Goal: Information Seeking & Learning: Learn about a topic

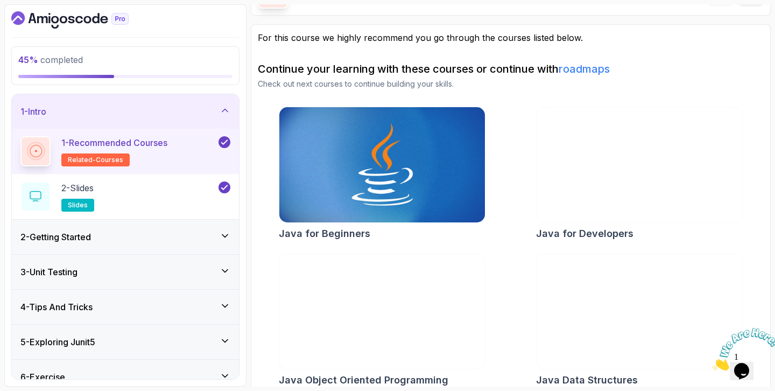
scroll to position [83, 0]
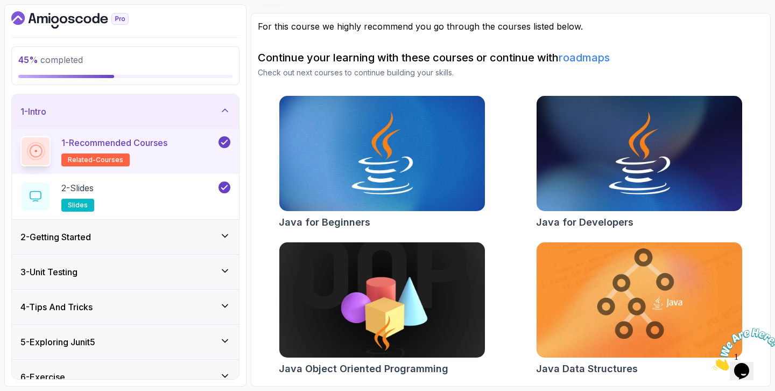
click at [220, 110] on icon at bounding box center [225, 110] width 11 height 11
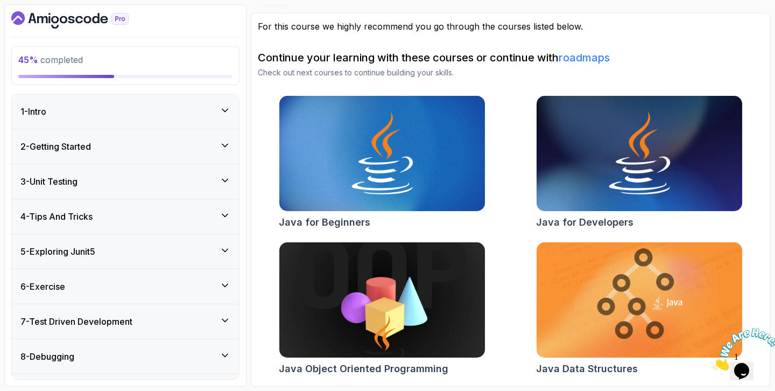
click at [95, 252] on h3 "5 - Exploring Junit5" at bounding box center [57, 251] width 75 height 13
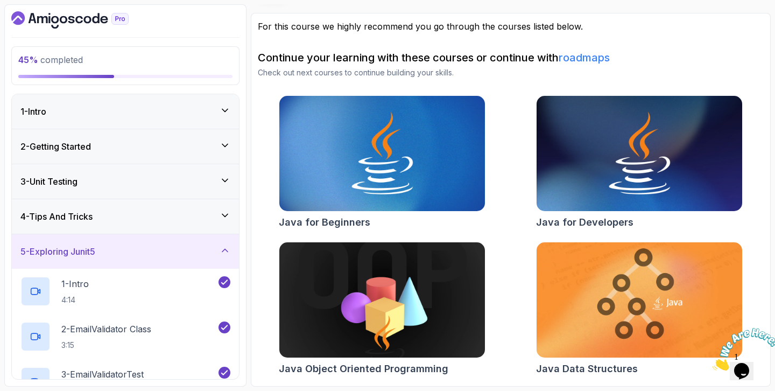
click at [95, 252] on h3 "5 - Exploring Junit5" at bounding box center [57, 251] width 75 height 13
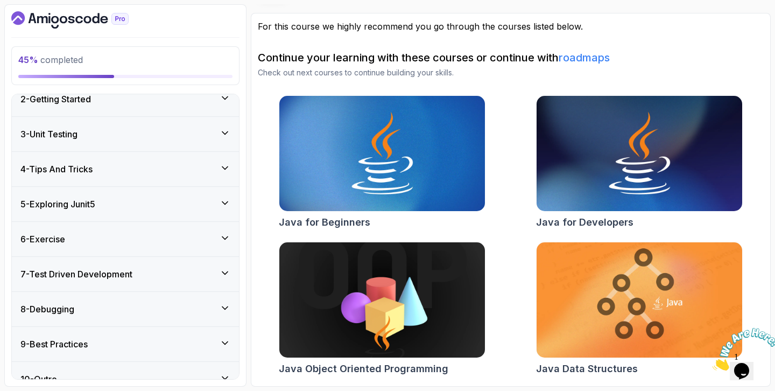
scroll to position [55, 0]
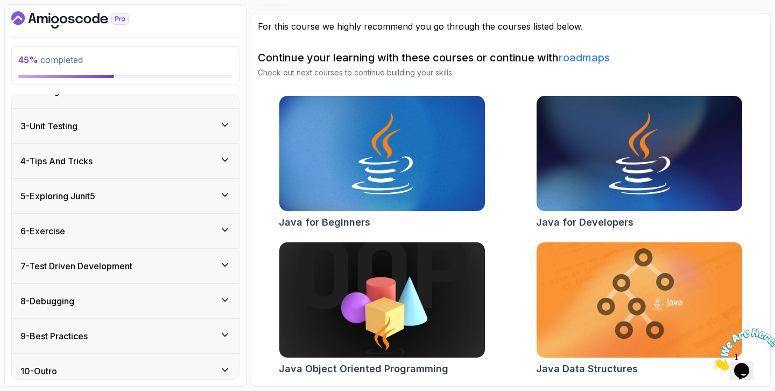
click at [109, 233] on div "6 - Exercise" at bounding box center [125, 231] width 210 height 13
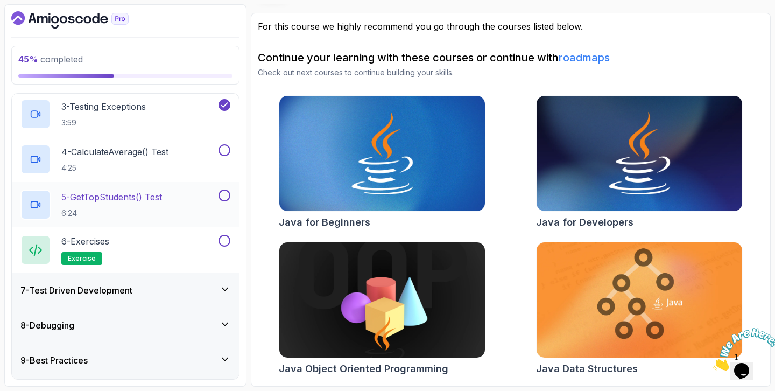
scroll to position [304, 0]
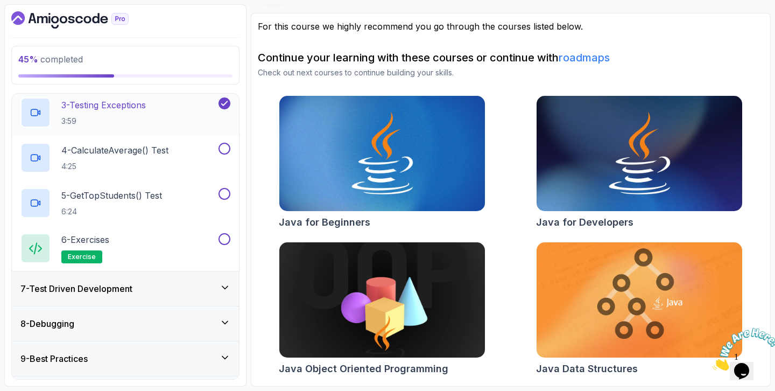
click at [174, 118] on div "3 - Testing Exceptions 3:59" at bounding box center [118, 112] width 196 height 30
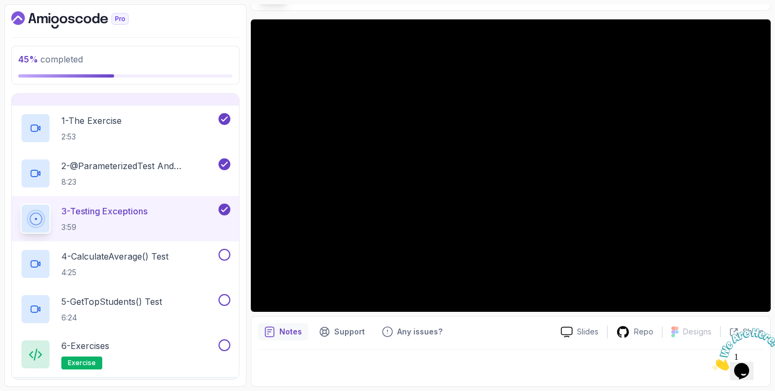
scroll to position [181, 0]
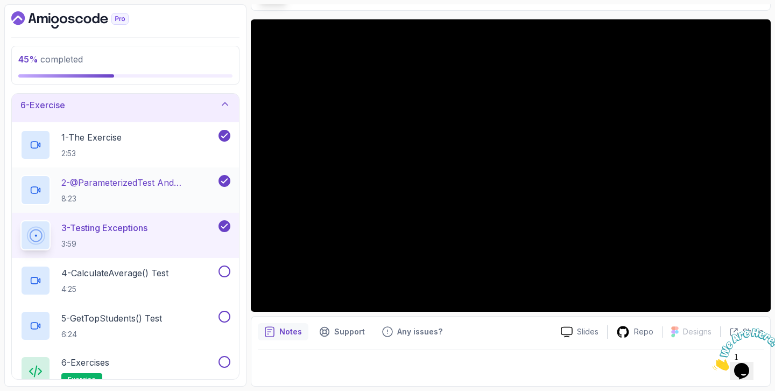
click at [145, 180] on p "2 - @ParameterizedTest and @CsvSource" at bounding box center [138, 182] width 155 height 13
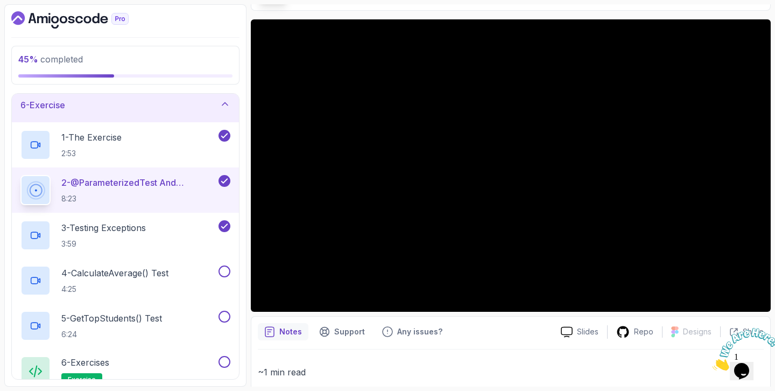
scroll to position [83, 0]
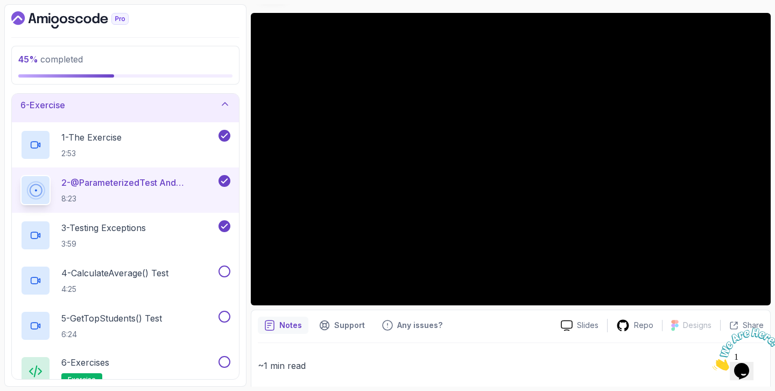
click at [713, 363] on icon "Close" at bounding box center [713, 367] width 0 height 9
click at [751, 363] on icon "Opens Chat This icon Opens the chat window." at bounding box center [741, 370] width 17 height 17
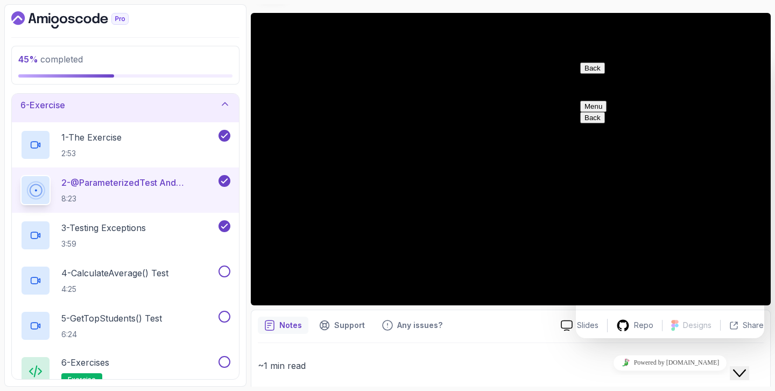
click at [607, 101] on button "Menu" at bounding box center [593, 106] width 26 height 11
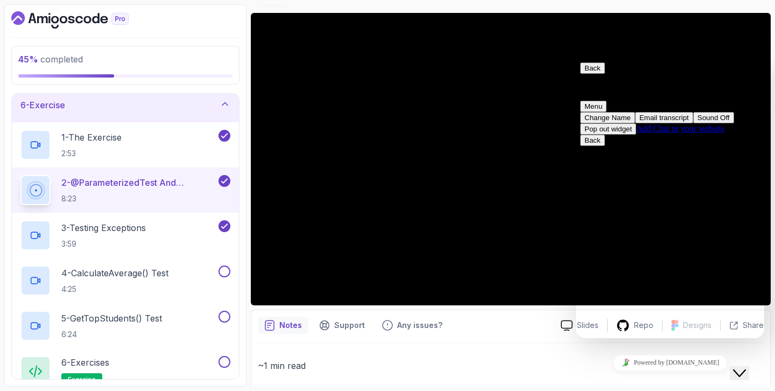
click at [700, 123] on button "Sound Off" at bounding box center [714, 117] width 41 height 11
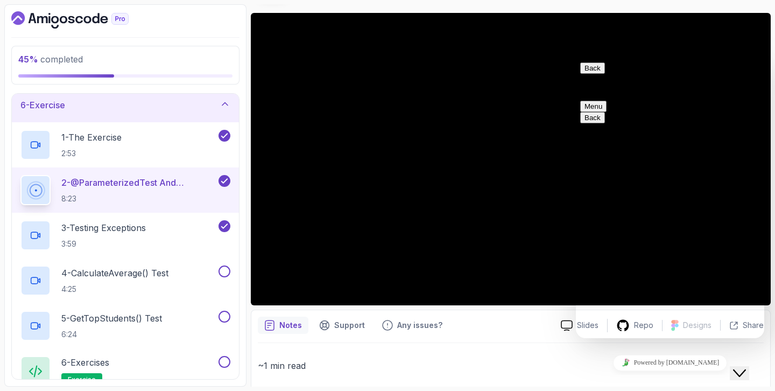
click at [607, 101] on button "Menu" at bounding box center [593, 106] width 26 height 11
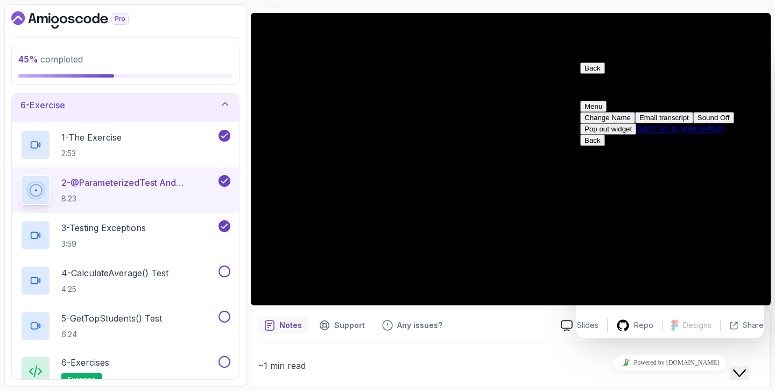
click at [708, 123] on button "Sound Off" at bounding box center [714, 117] width 41 height 11
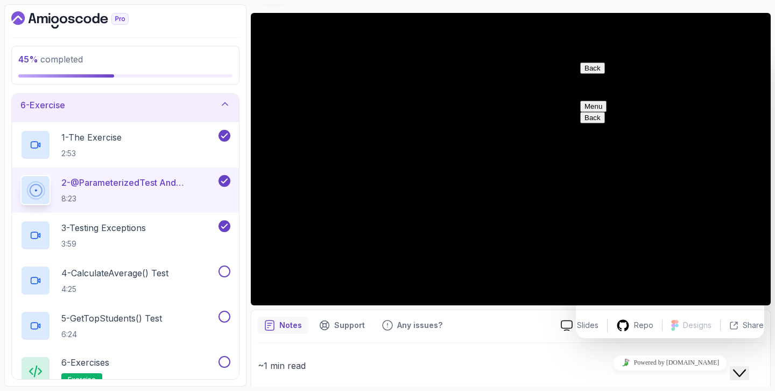
click at [607, 101] on button "Menu" at bounding box center [593, 106] width 26 height 11
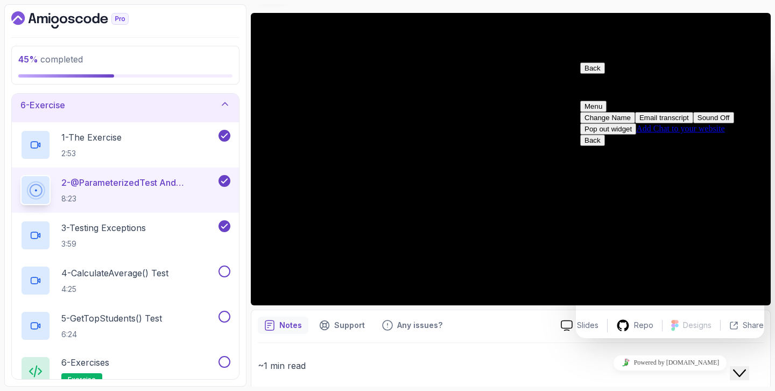
click at [698, 122] on div "Sound Off" at bounding box center [714, 118] width 32 height 8
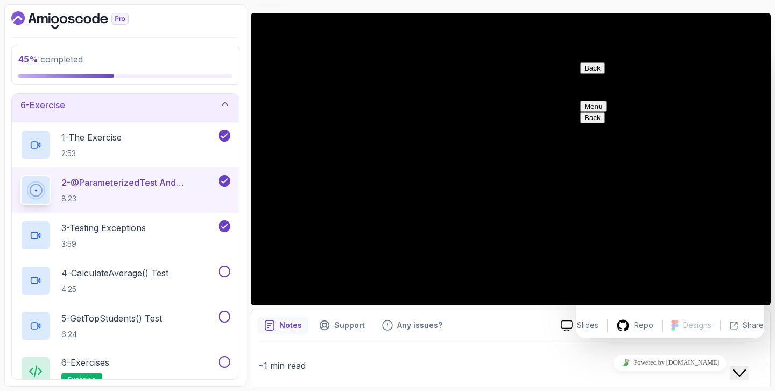
click at [592, 74] on button "Back" at bounding box center [592, 67] width 25 height 11
click at [746, 367] on icon "Close Chat This icon closes the chat window." at bounding box center [739, 373] width 13 height 13
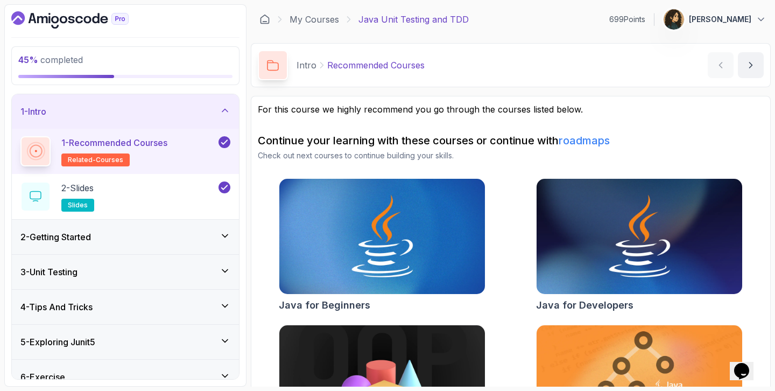
click at [108, 103] on div "1 - Intro" at bounding box center [125, 111] width 227 height 34
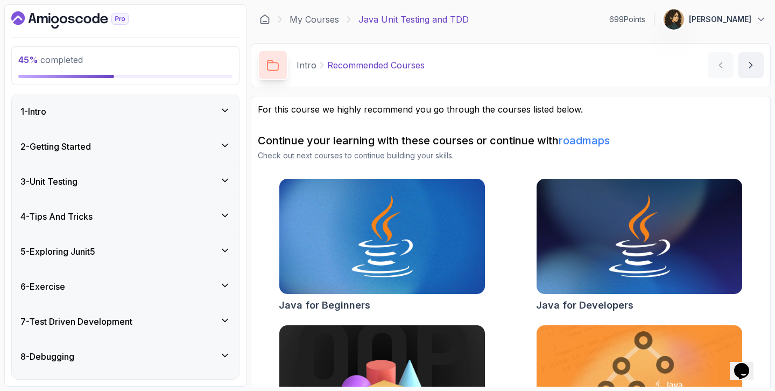
scroll to position [27, 0]
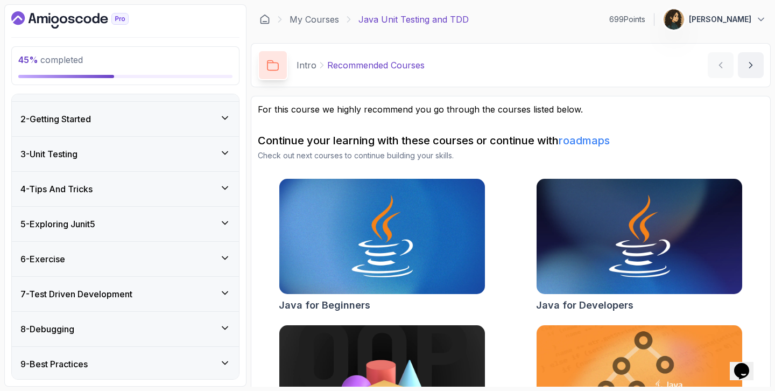
click at [79, 262] on div "6 - Exercise" at bounding box center [125, 259] width 210 height 13
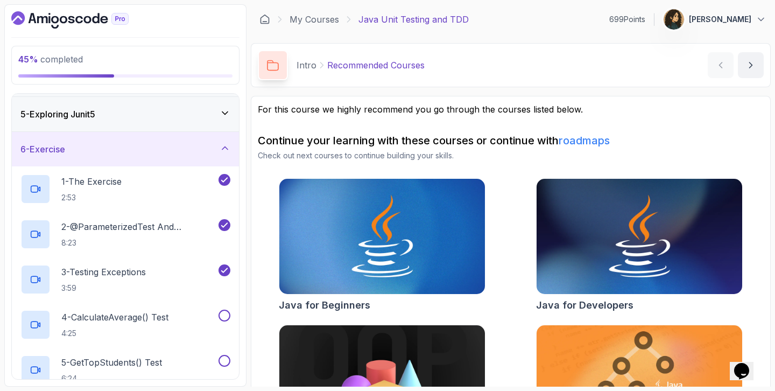
scroll to position [135, 0]
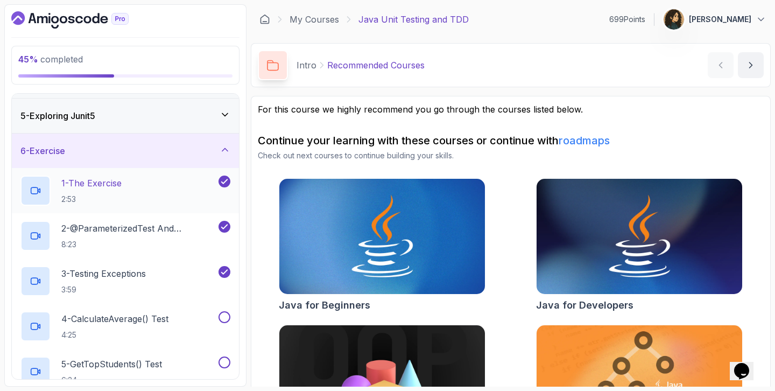
click at [116, 197] on p "2:53" at bounding box center [91, 199] width 60 height 11
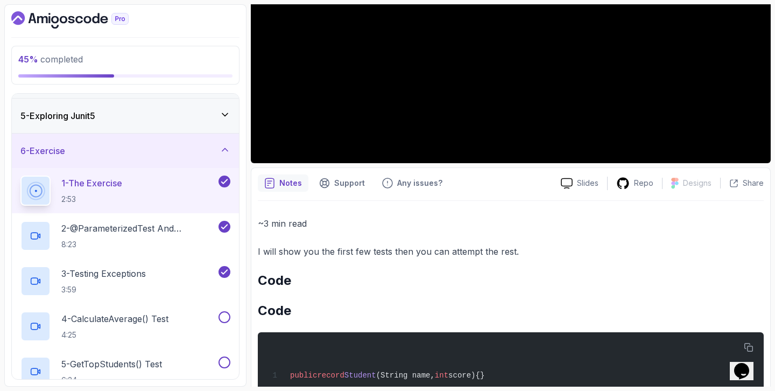
scroll to position [216, 0]
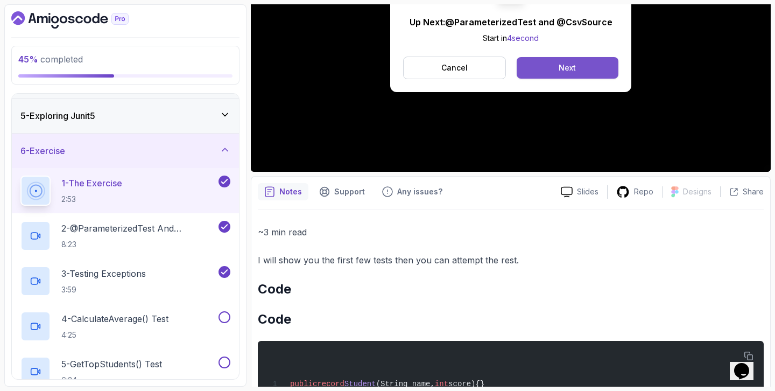
click at [607, 74] on button "Next" at bounding box center [568, 68] width 102 height 22
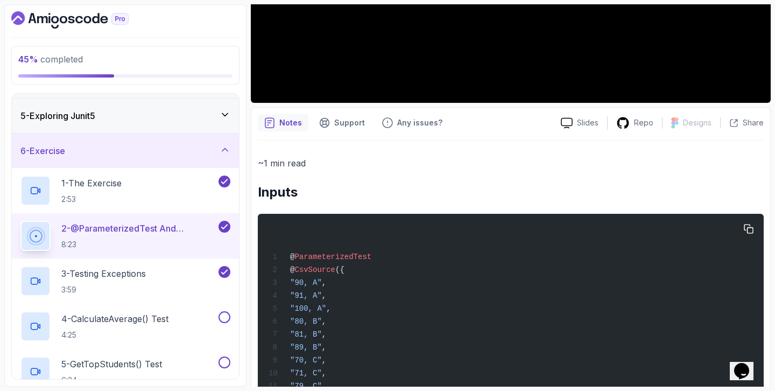
scroll to position [463, 0]
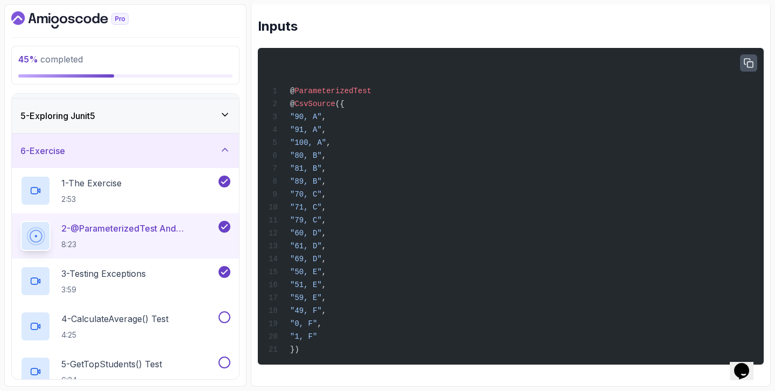
click at [747, 59] on icon "button" at bounding box center [749, 64] width 10 height 10
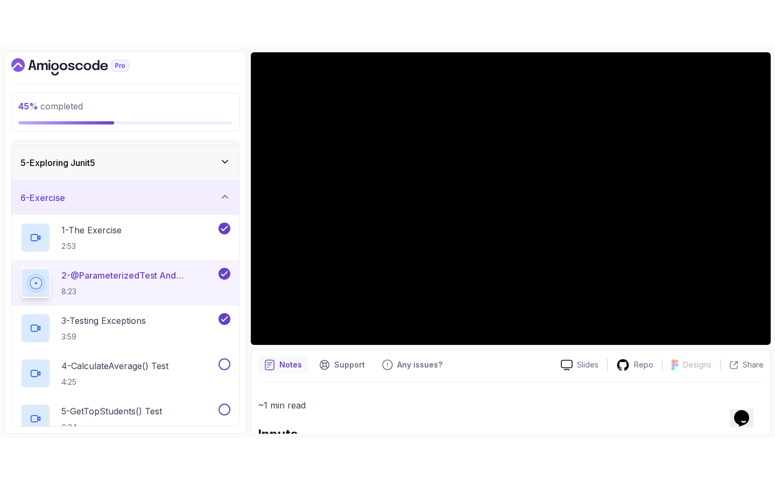
scroll to position [38, 0]
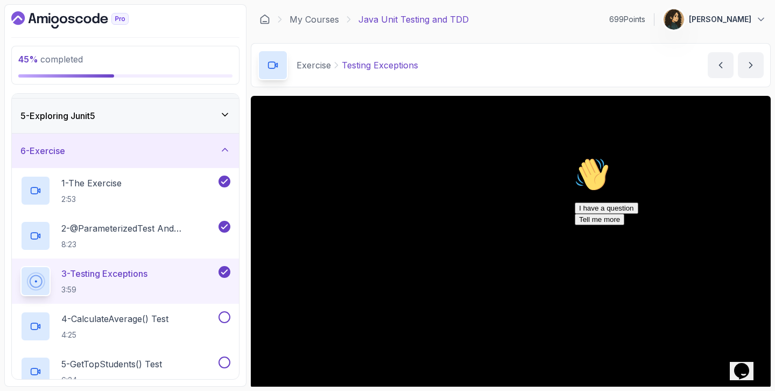
click at [575, 157] on icon "Chat attention grabber" at bounding box center [575, 157] width 0 height 0
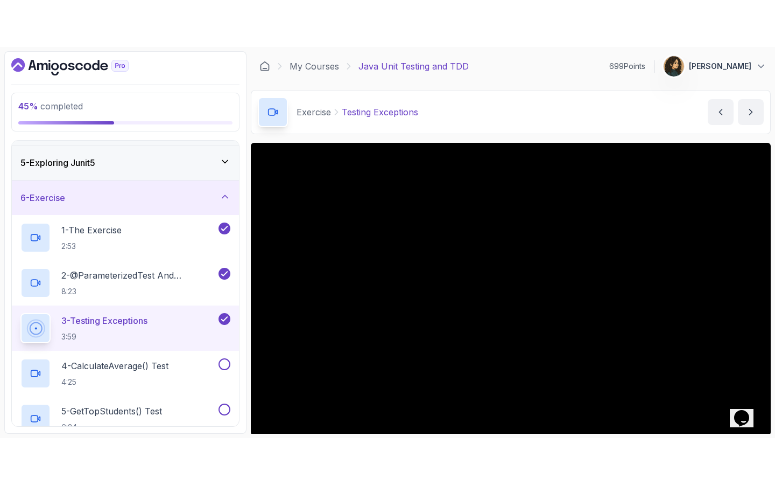
scroll to position [76, 0]
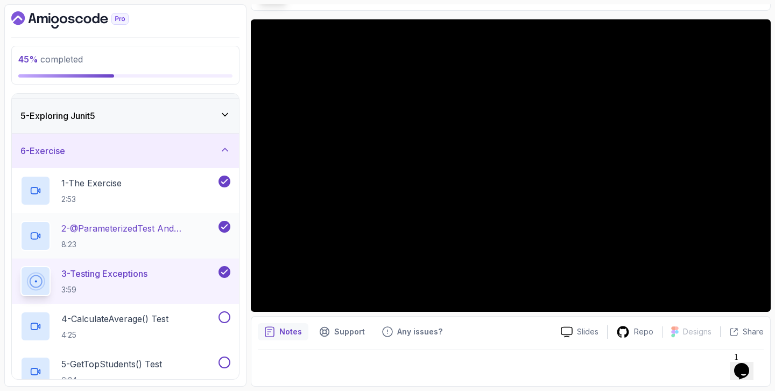
click at [179, 231] on p "2 - @ParameterizedTest and @CsvSource" at bounding box center [138, 228] width 155 height 13
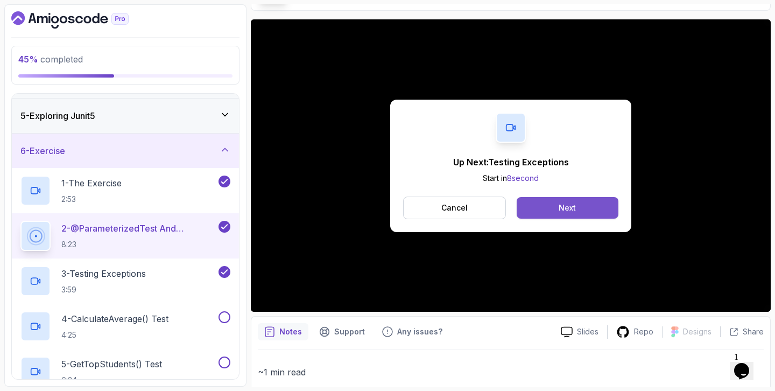
click at [570, 211] on div "Next" at bounding box center [567, 207] width 17 height 11
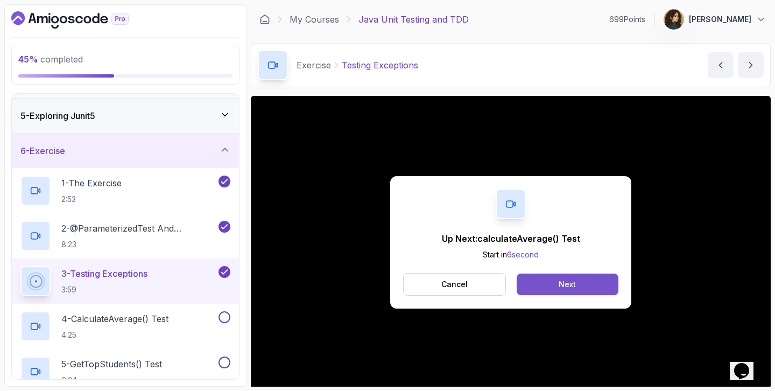
click at [572, 281] on div "Next" at bounding box center [567, 284] width 17 height 11
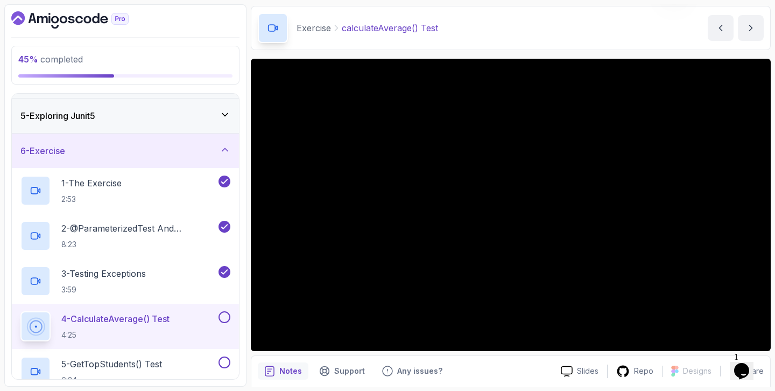
scroll to position [40, 0]
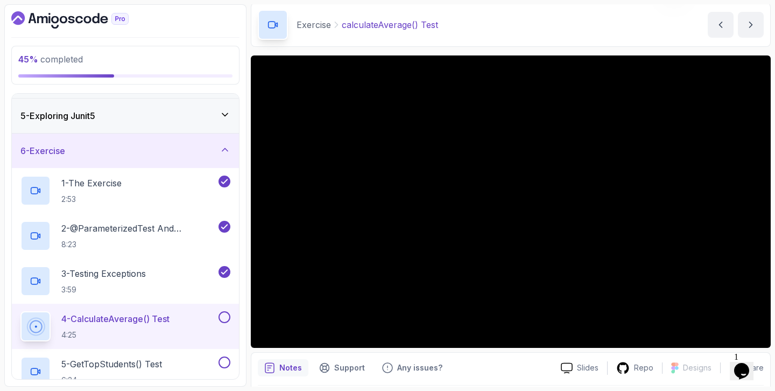
click at [570, 8] on div "Exercise calculateAverage() Test calculateAverage() Test by nelson" at bounding box center [511, 25] width 520 height 44
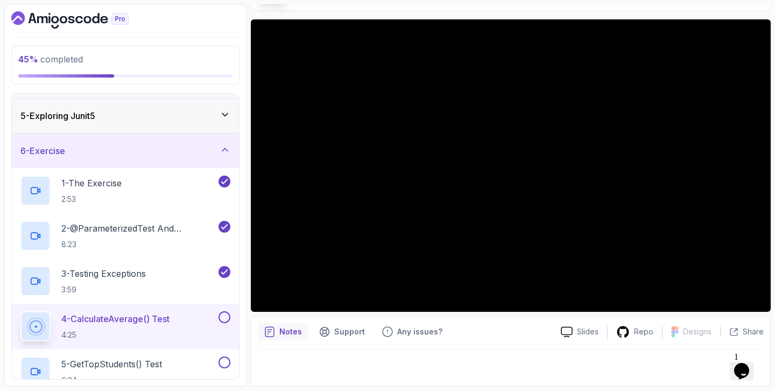
scroll to position [0, 0]
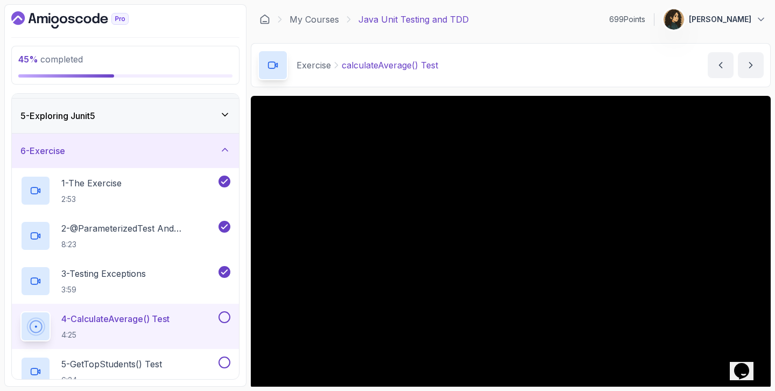
click at [504, 77] on div "Exercise calculateAverage() Test calculateAverage() Test by nelson" at bounding box center [511, 65] width 520 height 44
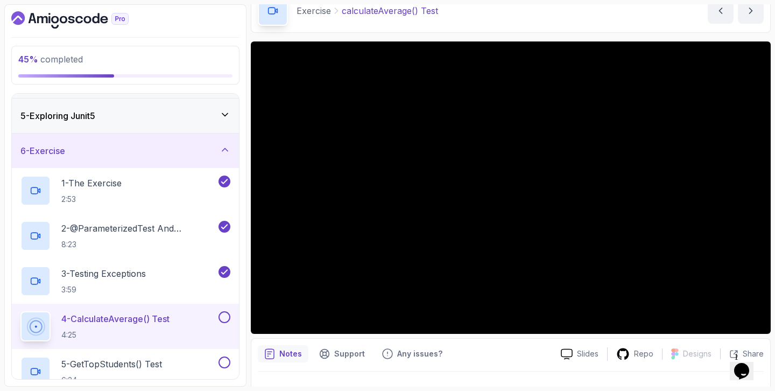
scroll to position [76, 0]
